Goal: Information Seeking & Learning: Learn about a topic

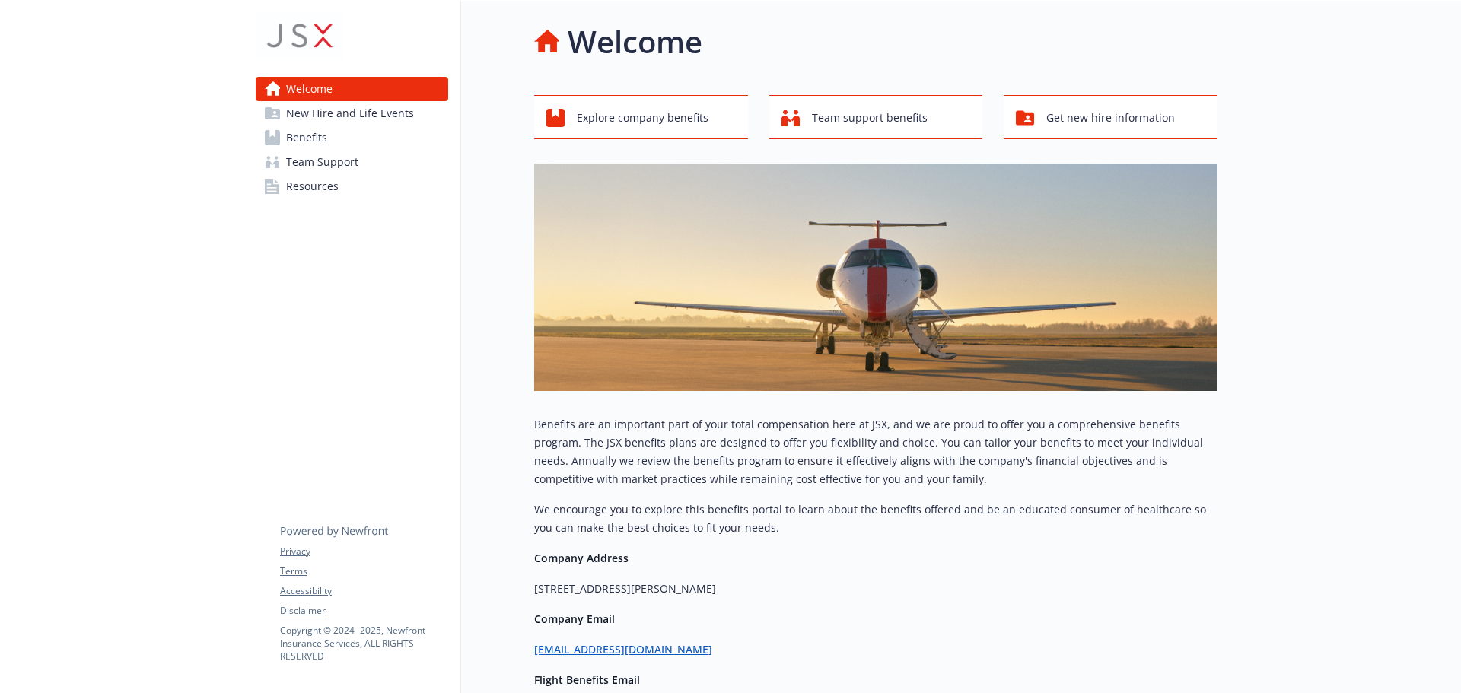
click at [312, 116] on span "New Hire and Life Events" at bounding box center [350, 113] width 128 height 24
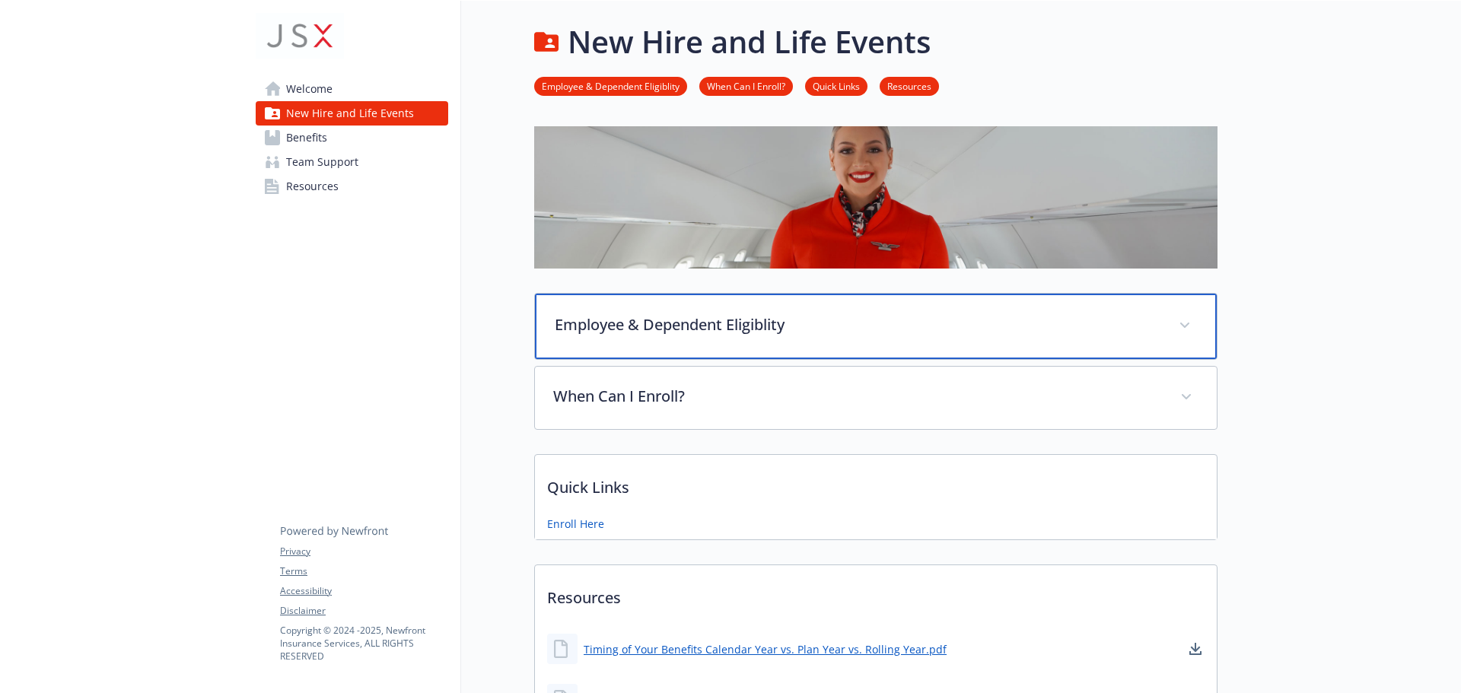
click at [728, 338] on div "Employee & Dependent Eligiblity" at bounding box center [876, 326] width 682 height 65
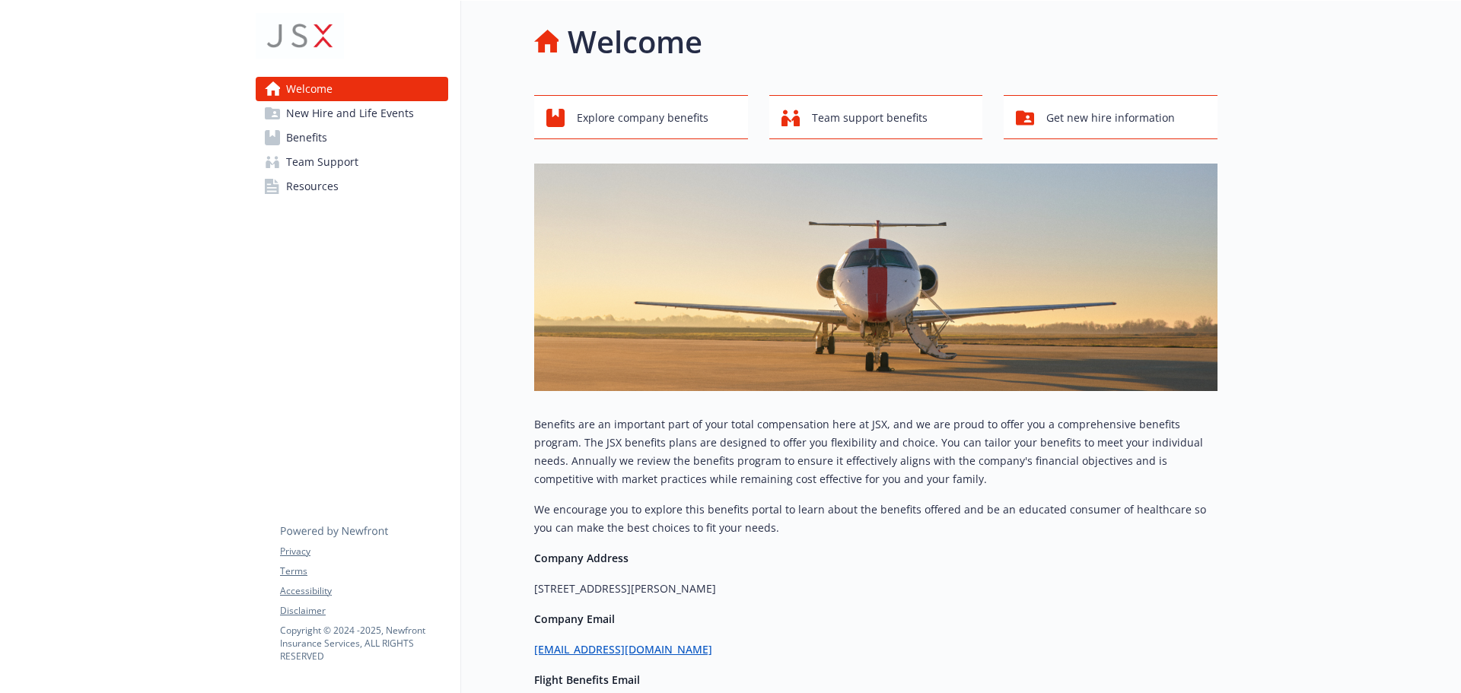
click at [308, 138] on span "Benefits" at bounding box center [306, 138] width 41 height 24
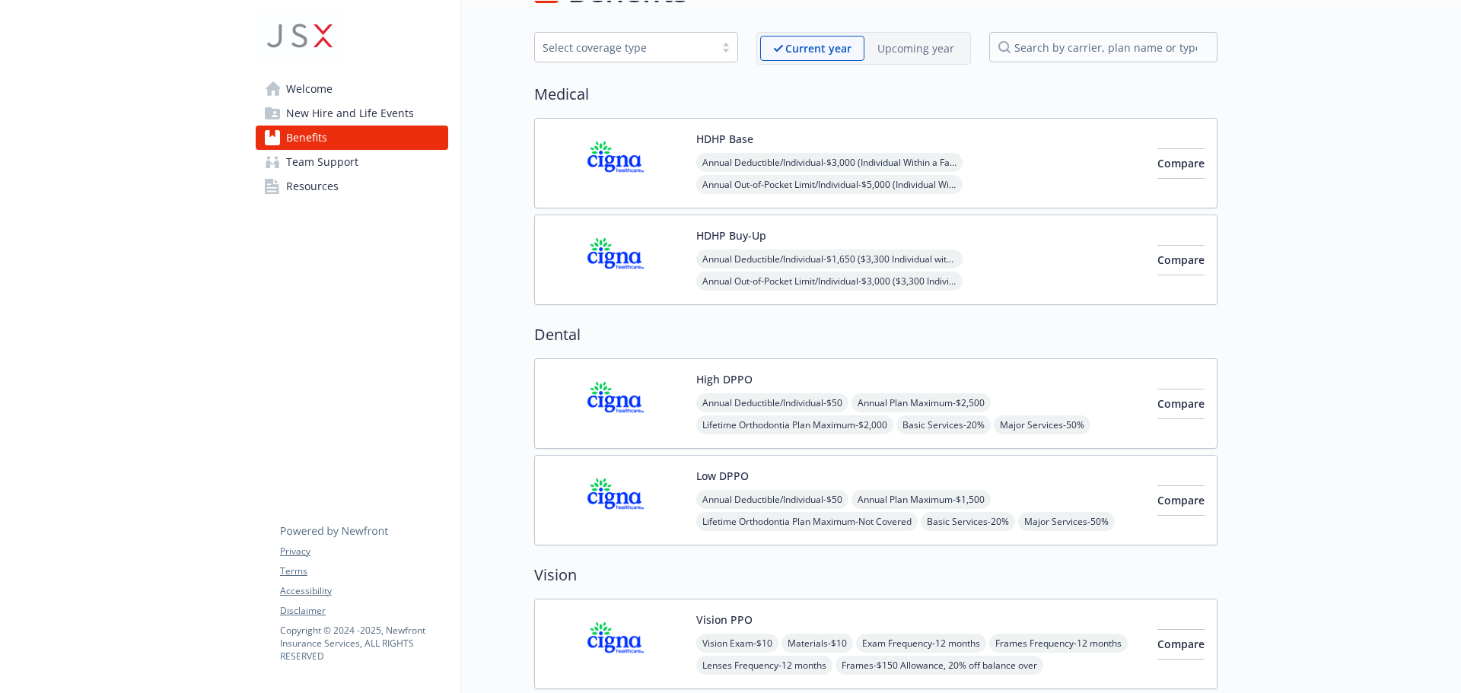
scroll to position [76, 0]
